Goal: Information Seeking & Learning: Find contact information

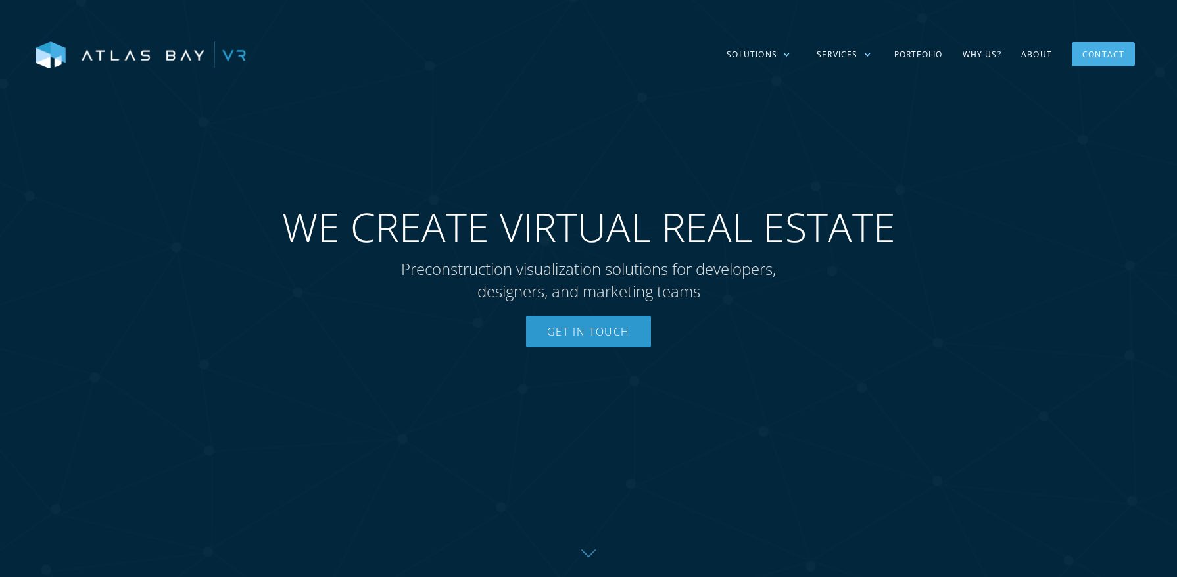
click at [1086, 53] on div "Contact" at bounding box center [1103, 54] width 42 height 20
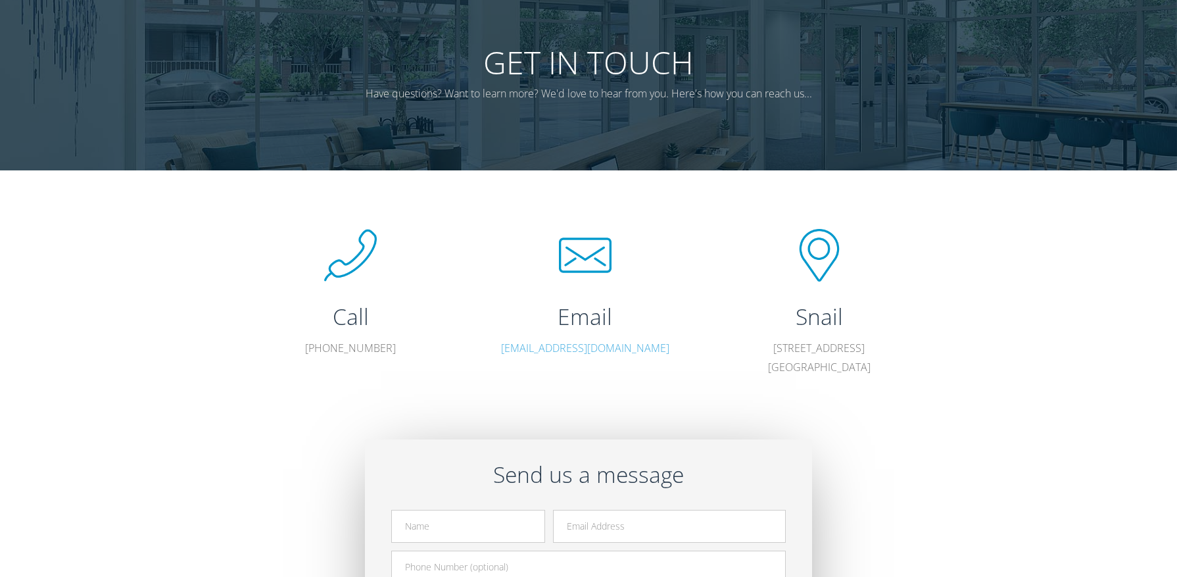
scroll to position [123, 0]
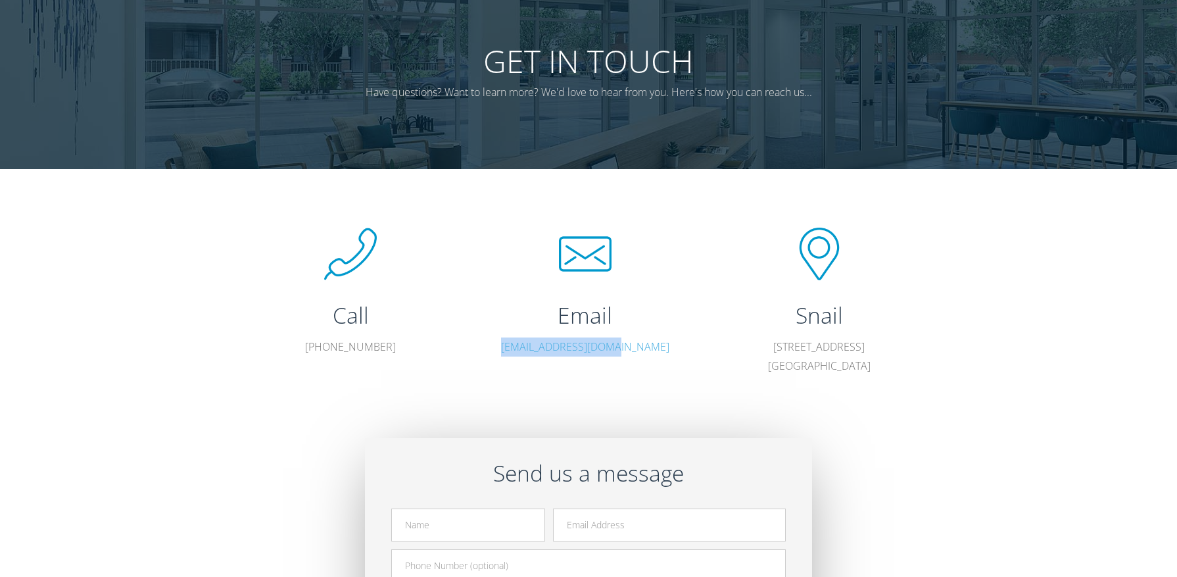
drag, startPoint x: 654, startPoint y: 351, endPoint x: 528, endPoint y: 352, distance: 125.6
click at [528, 352] on p "[EMAIL_ADDRESS][DOMAIN_NAME]" at bounding box center [586, 346] width 178 height 19
copy link "[EMAIL_ADDRESS][DOMAIN_NAME]"
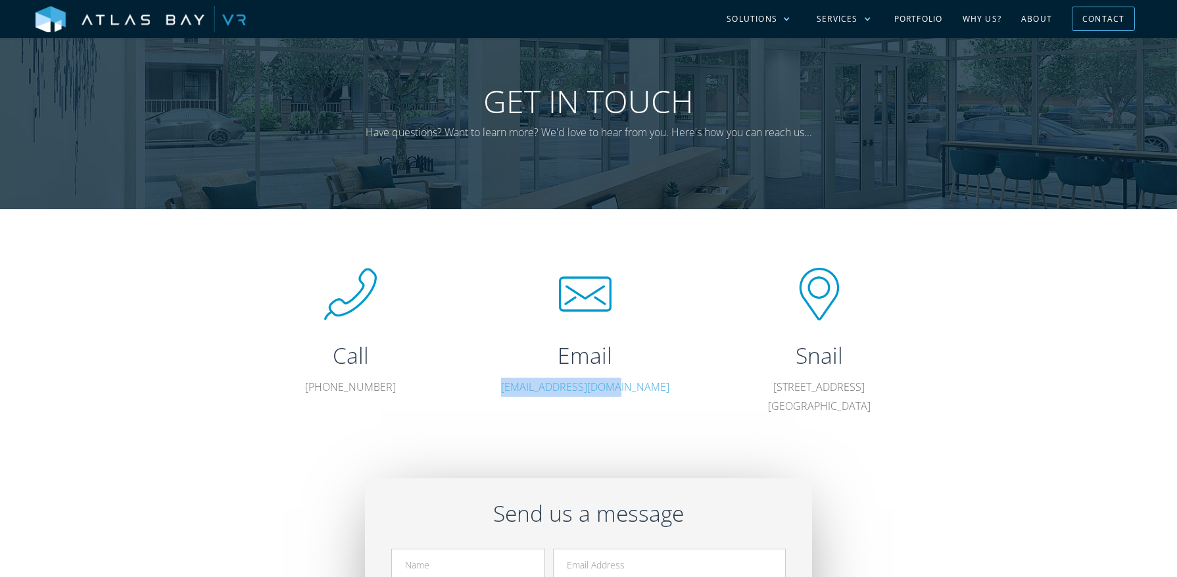
scroll to position [0, 0]
